Goal: Information Seeking & Learning: Understand process/instructions

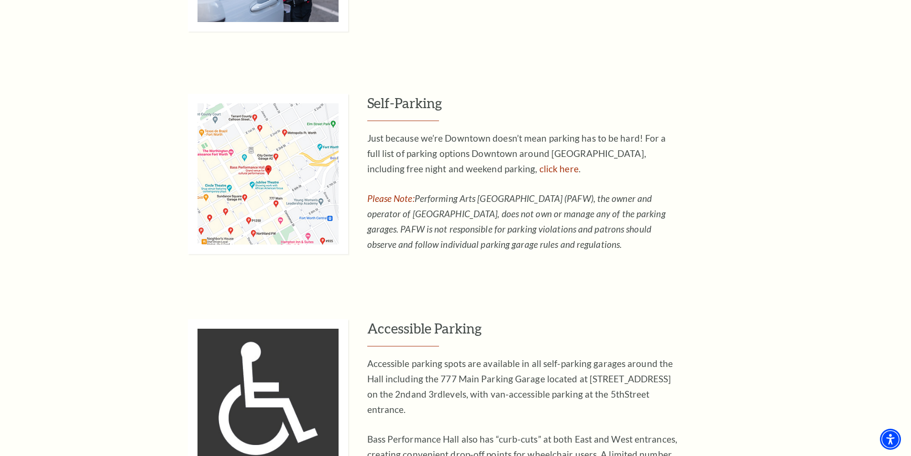
scroll to position [622, 0]
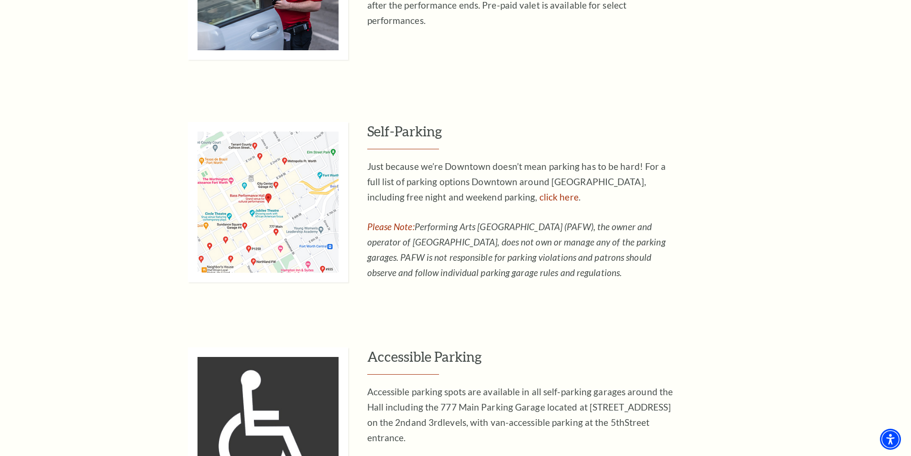
click at [256, 204] on img at bounding box center [268, 202] width 160 height 160
click at [256, 199] on img at bounding box center [268, 202] width 160 height 160
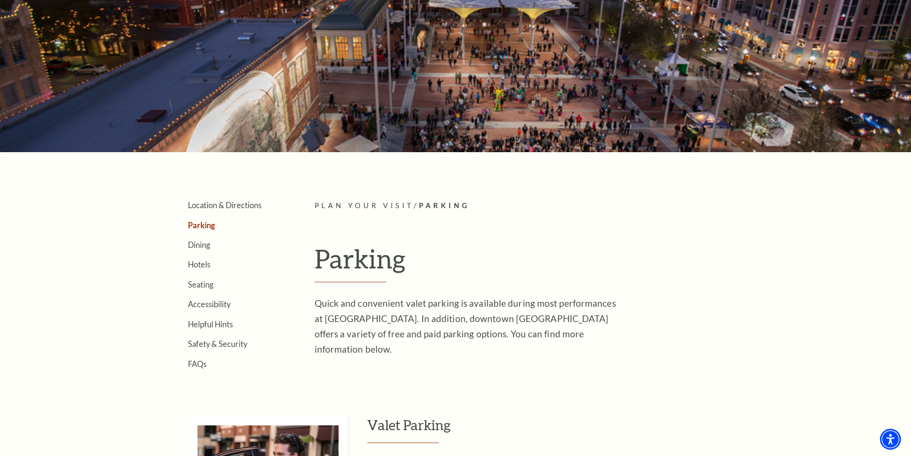
scroll to position [0, 0]
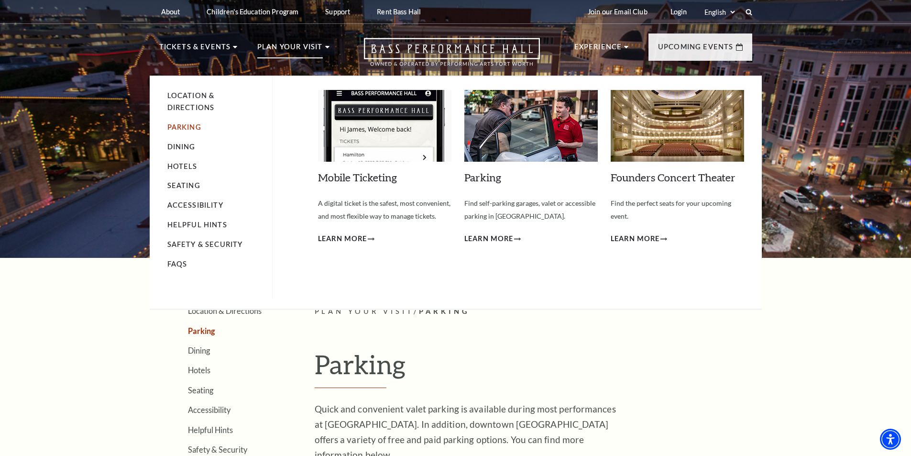
click at [176, 125] on link "Parking" at bounding box center [184, 127] width 34 height 8
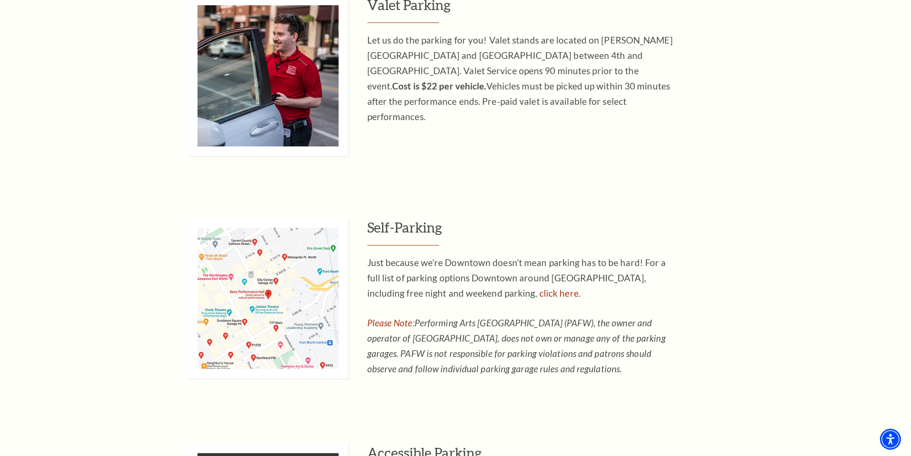
scroll to position [526, 0]
click at [539, 290] on link "click here" at bounding box center [558, 292] width 39 height 11
